Goal: Download file/media

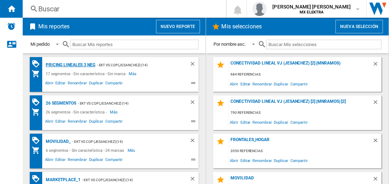
click at [70, 65] on div "Pricing lineales 3 neg" at bounding box center [69, 65] width 51 height 9
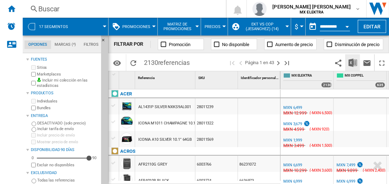
click at [353, 62] on img "Descargar en Excel" at bounding box center [352, 62] width 9 height 9
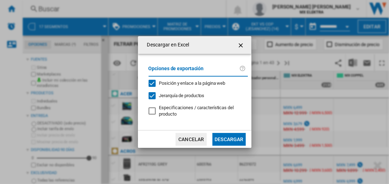
click at [229, 138] on button "Descargar" at bounding box center [228, 139] width 33 height 13
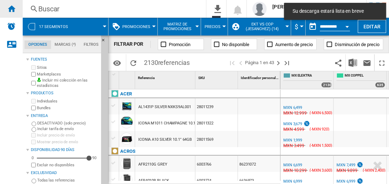
click at [11, 9] on ng-md-icon "Inicio" at bounding box center [11, 8] width 9 height 9
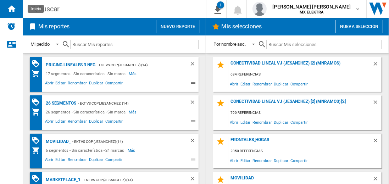
click at [61, 102] on div "26 segmentos" at bounding box center [60, 103] width 32 height 9
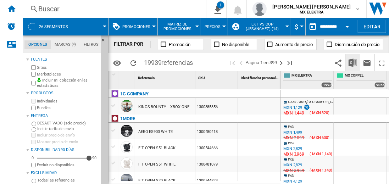
click at [353, 62] on img "Descargar en Excel" at bounding box center [352, 62] width 9 height 9
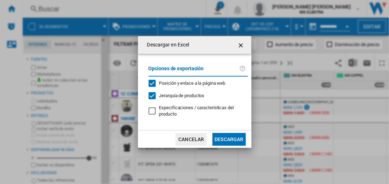
click at [229, 138] on button "Descargar" at bounding box center [228, 139] width 33 height 13
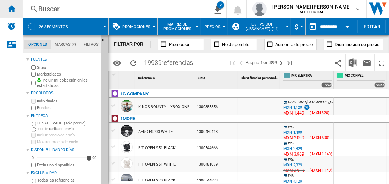
click at [11, 9] on ng-md-icon "Inicio" at bounding box center [11, 8] width 9 height 9
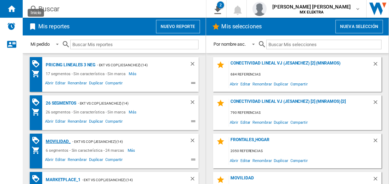
click at [57, 141] on div "MOVILIDAD_" at bounding box center [57, 141] width 27 height 9
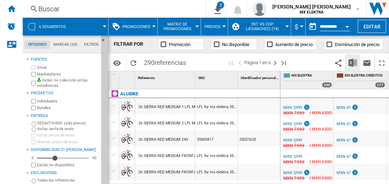
click at [353, 62] on img "Descargar en Excel" at bounding box center [352, 62] width 9 height 9
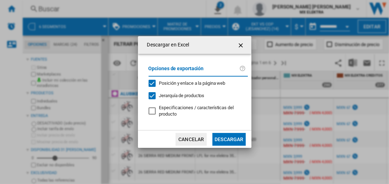
click at [229, 138] on button "Descargar" at bounding box center [228, 139] width 33 height 13
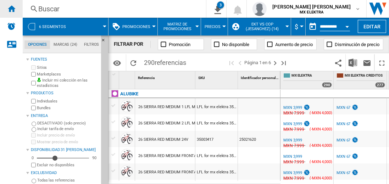
click at [11, 9] on ng-md-icon "Inicio" at bounding box center [11, 8] width 9 height 9
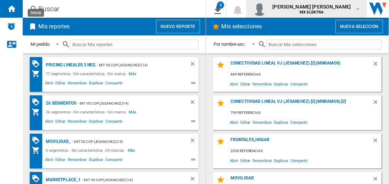
click at [318, 9] on span "[PERSON_NAME] [PERSON_NAME]" at bounding box center [311, 6] width 78 height 7
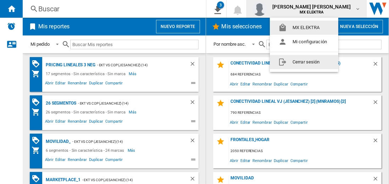
click at [304, 62] on button "Cerrar sesión" at bounding box center [304, 62] width 68 height 14
